Goal: Task Accomplishment & Management: Use online tool/utility

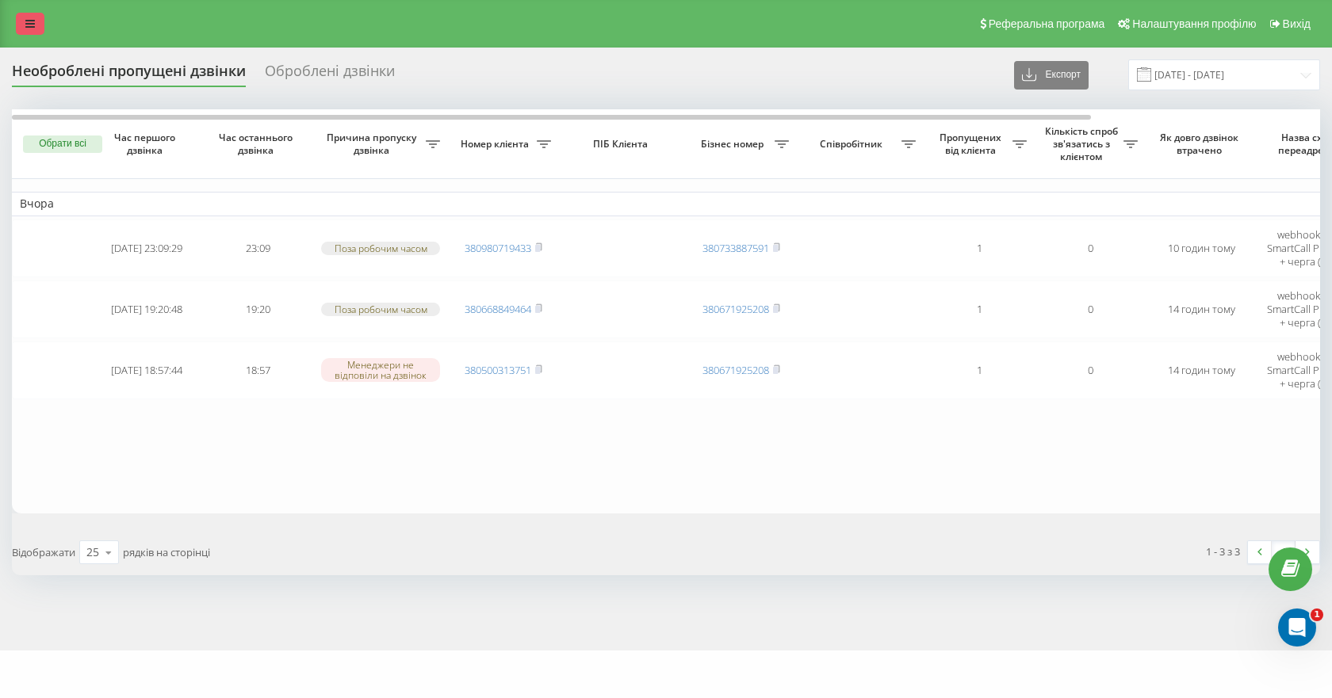
click at [29, 16] on link at bounding box center [30, 24] width 29 height 22
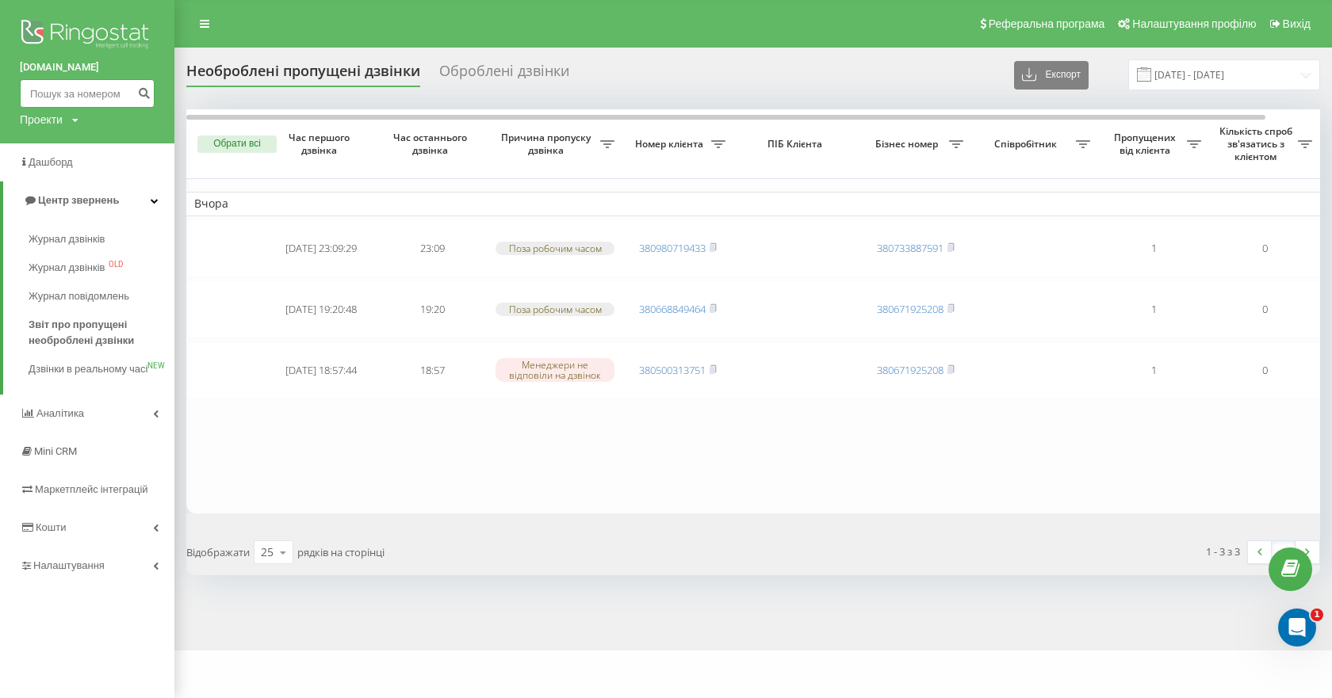
click at [101, 101] on input at bounding box center [87, 93] width 135 height 29
paste input "0980719433"
type input "0980719433"
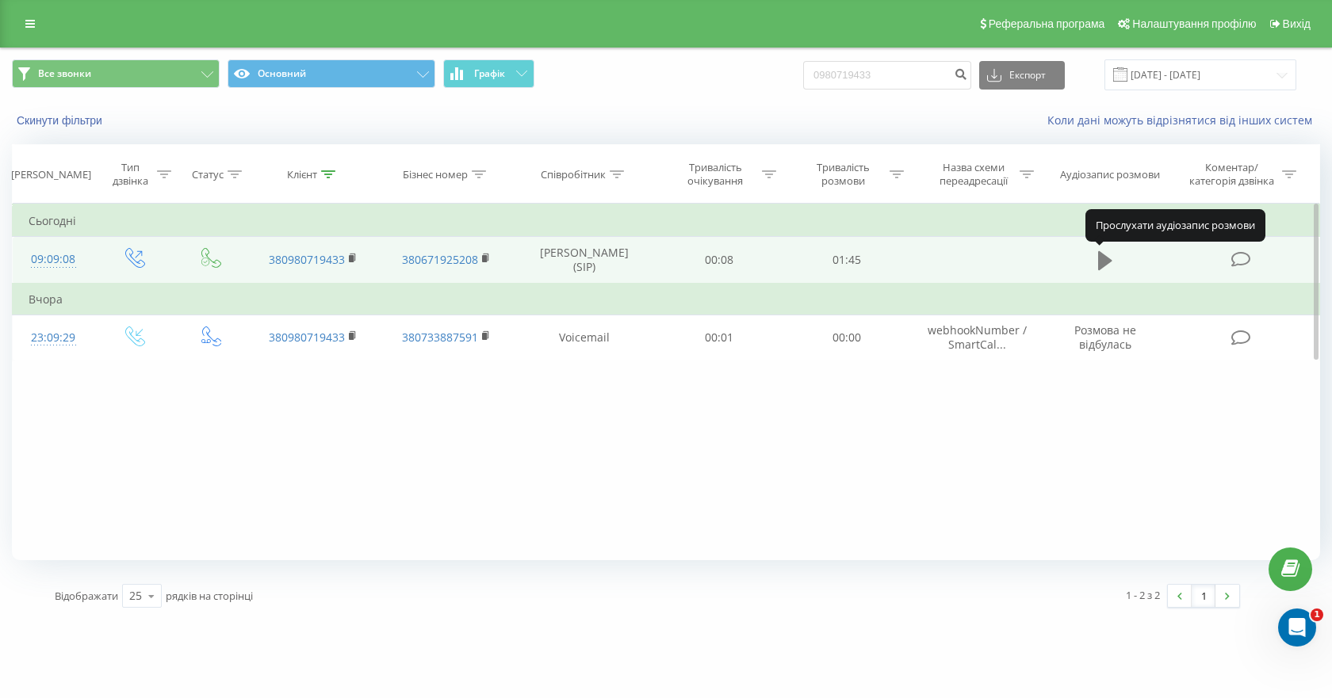
click at [1103, 266] on icon at bounding box center [1105, 260] width 14 height 19
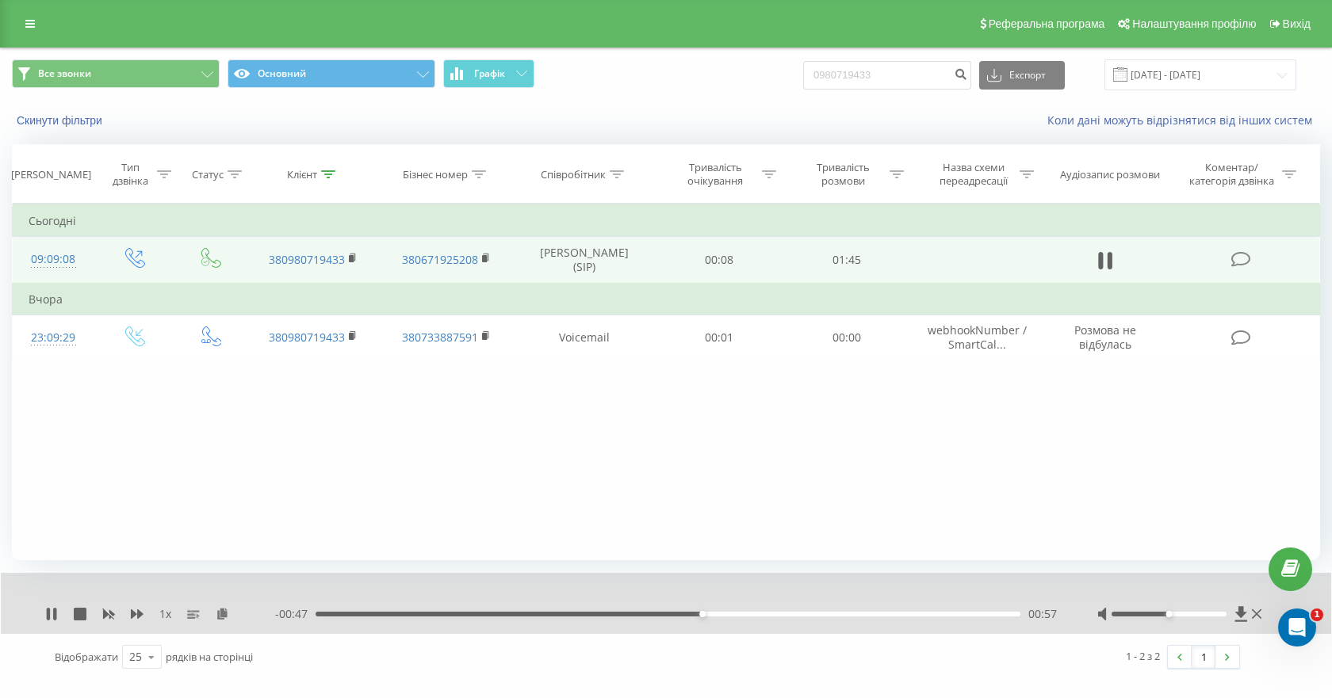
click at [147, 495] on div "Фільтрувати за умовою Дорівнює Введіть значення Скасувати OK Фільтрувати за умо…" at bounding box center [666, 382] width 1308 height 357
